Goal: Task Accomplishment & Management: Use online tool/utility

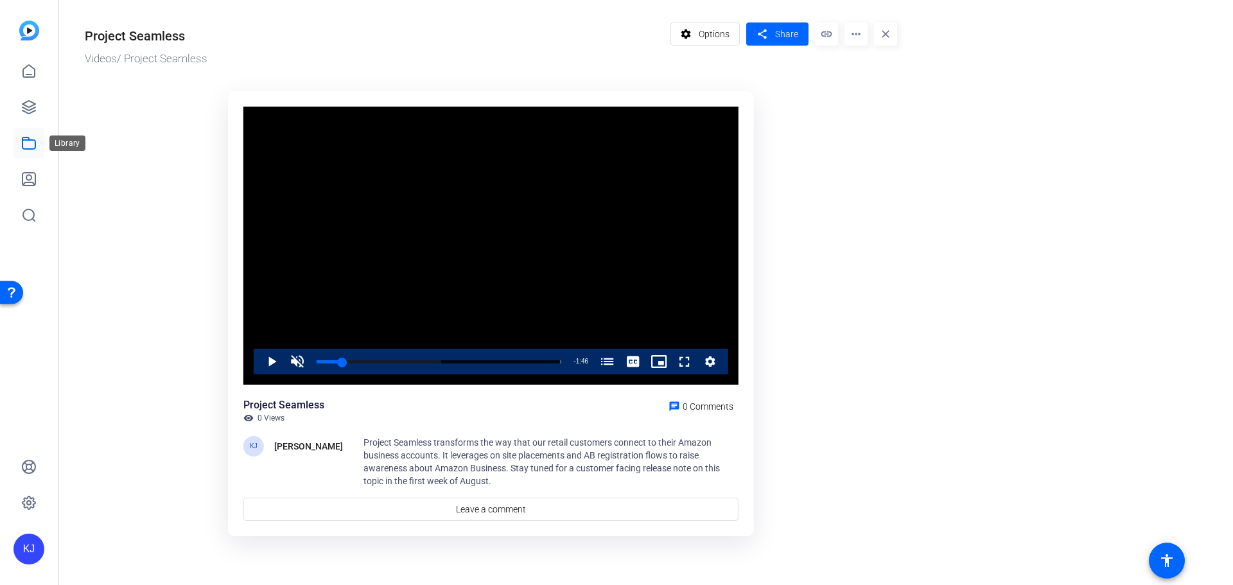
click at [29, 139] on icon at bounding box center [28, 143] width 13 height 12
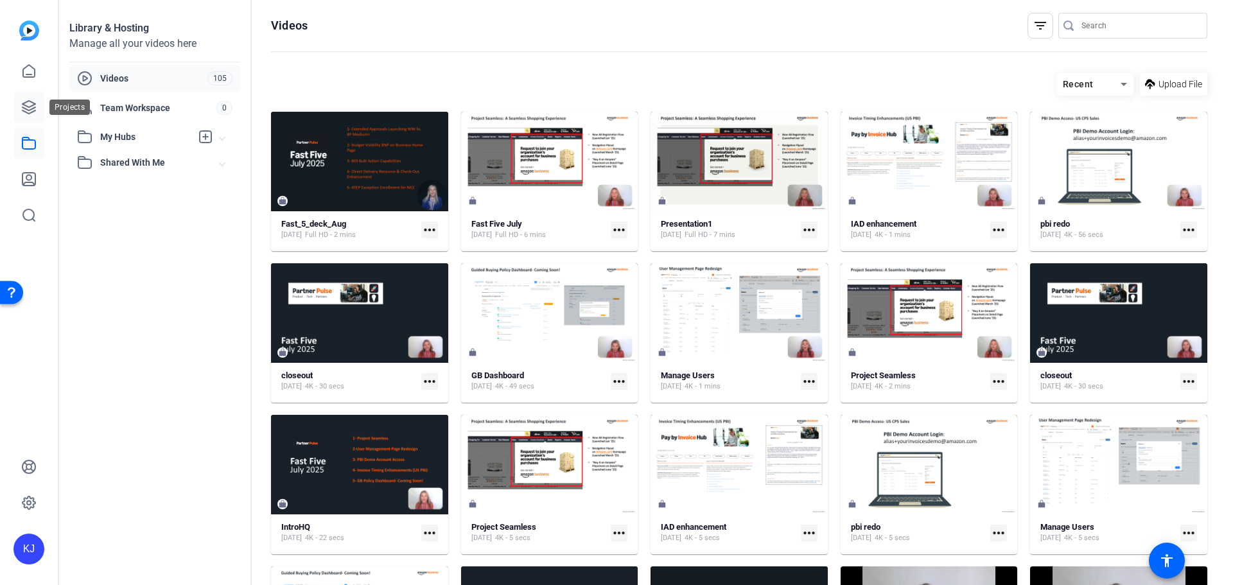
click at [31, 109] on icon at bounding box center [28, 107] width 13 height 13
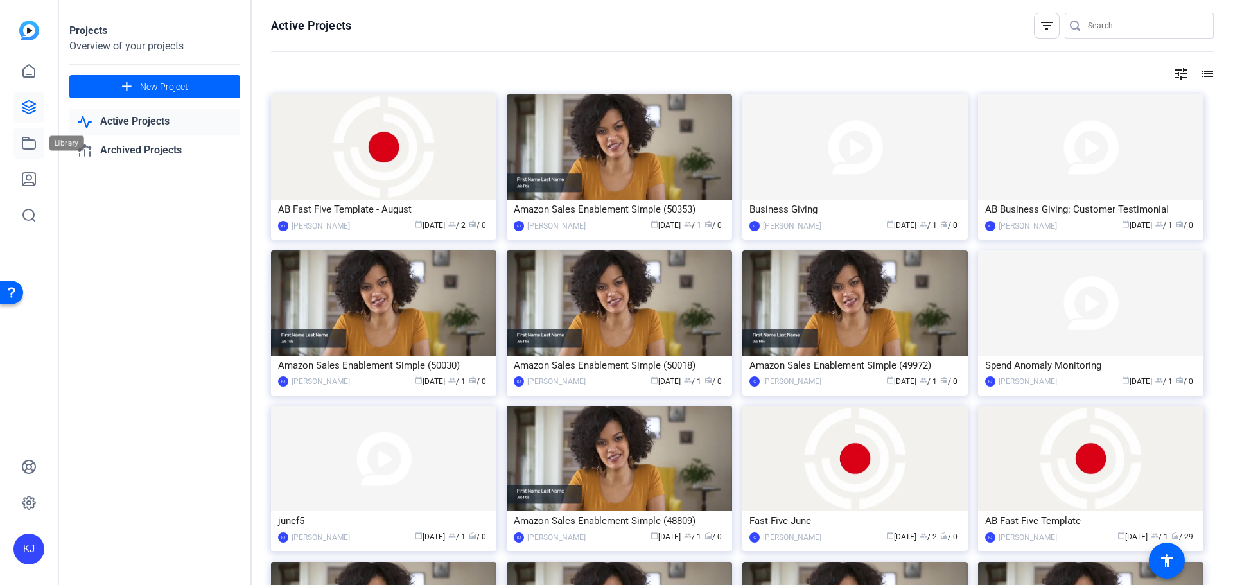
click at [21, 147] on icon at bounding box center [28, 142] width 15 height 15
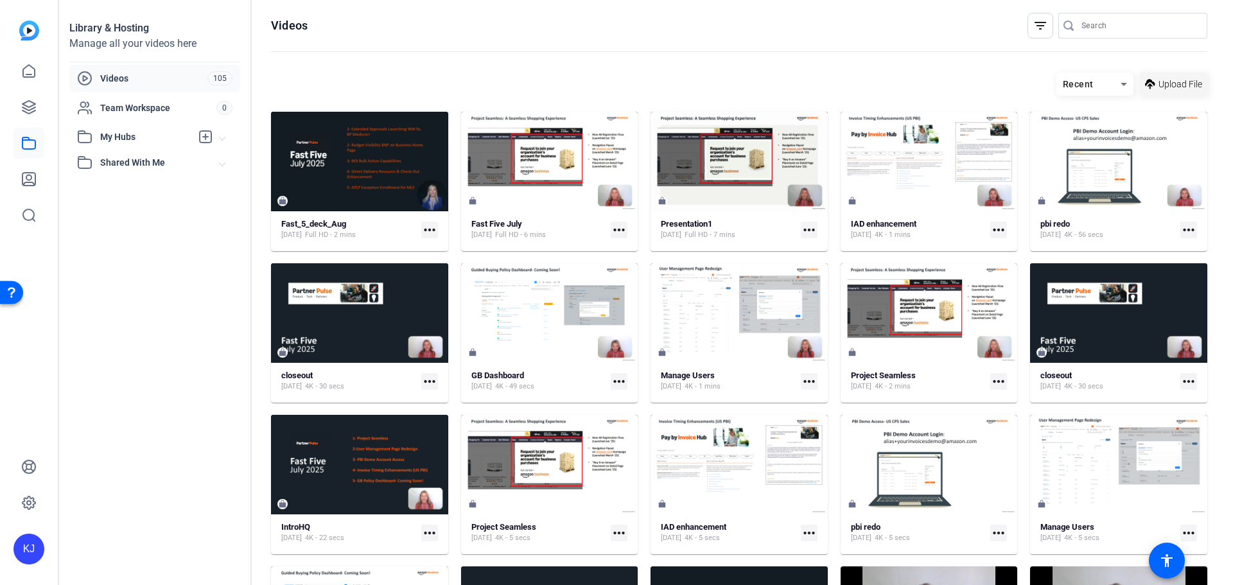
click at [1150, 81] on span at bounding box center [1173, 84] width 67 height 31
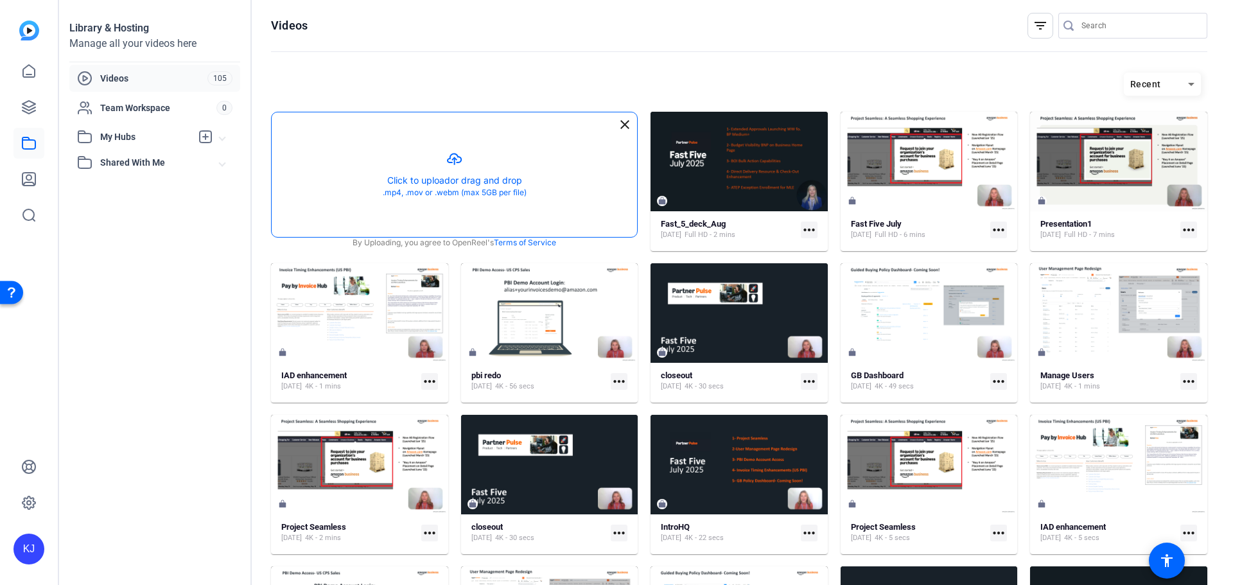
click at [500, 174] on button "button" at bounding box center [454, 174] width 365 height 125
